Goal: Transaction & Acquisition: Subscribe to service/newsletter

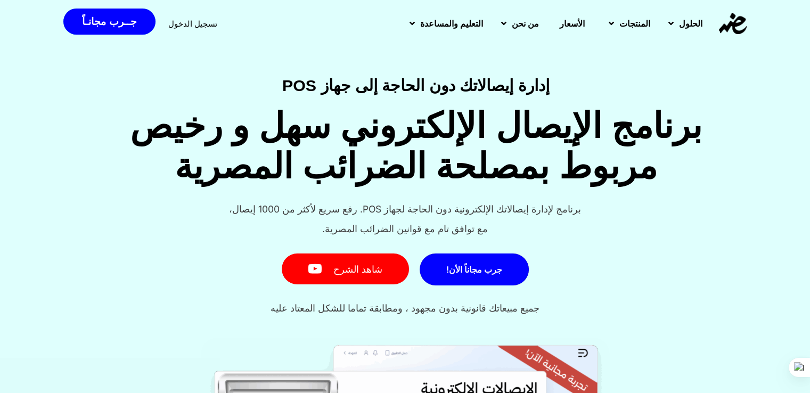
click at [560, 22] on span "الأسعار" at bounding box center [572, 23] width 25 height 13
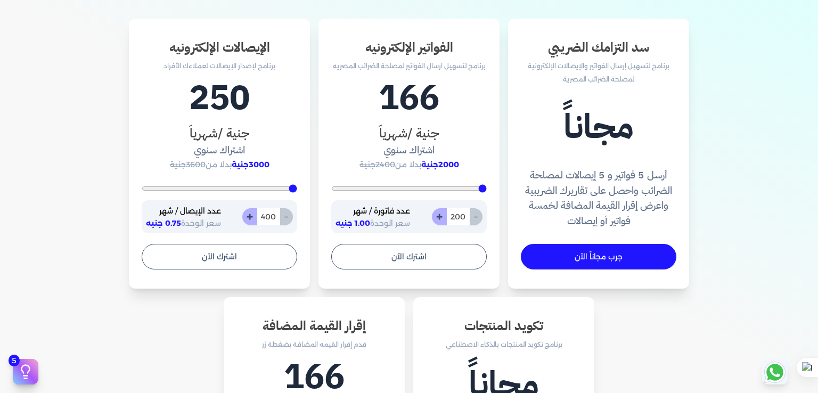
scroll to position [334, 0]
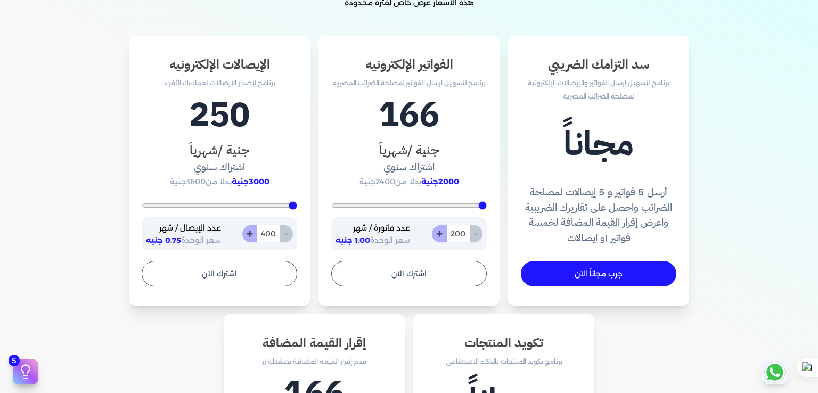
click at [609, 275] on link "جرب مجاناً الآن" at bounding box center [598, 274] width 155 height 26
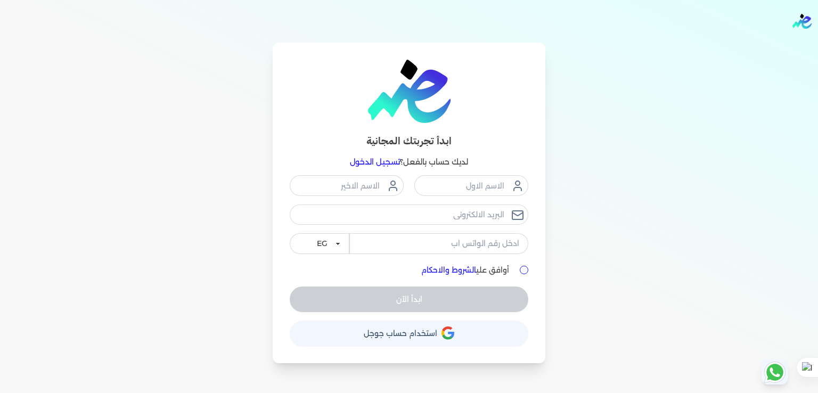
click at [408, 338] on button "حساب استخدام حساب جوجل" at bounding box center [409, 334] width 239 height 26
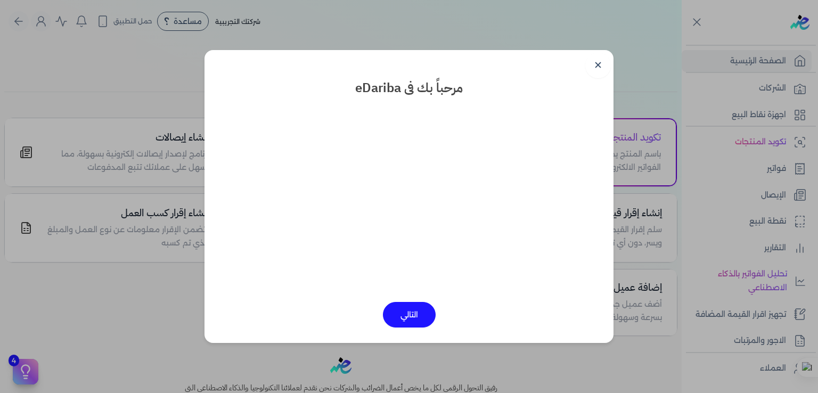
click at [572, 5] on dialog "✕ مرحباً بك فى eDariba التالي" at bounding box center [409, 196] width 818 height 393
